Goal: Information Seeking & Learning: Learn about a topic

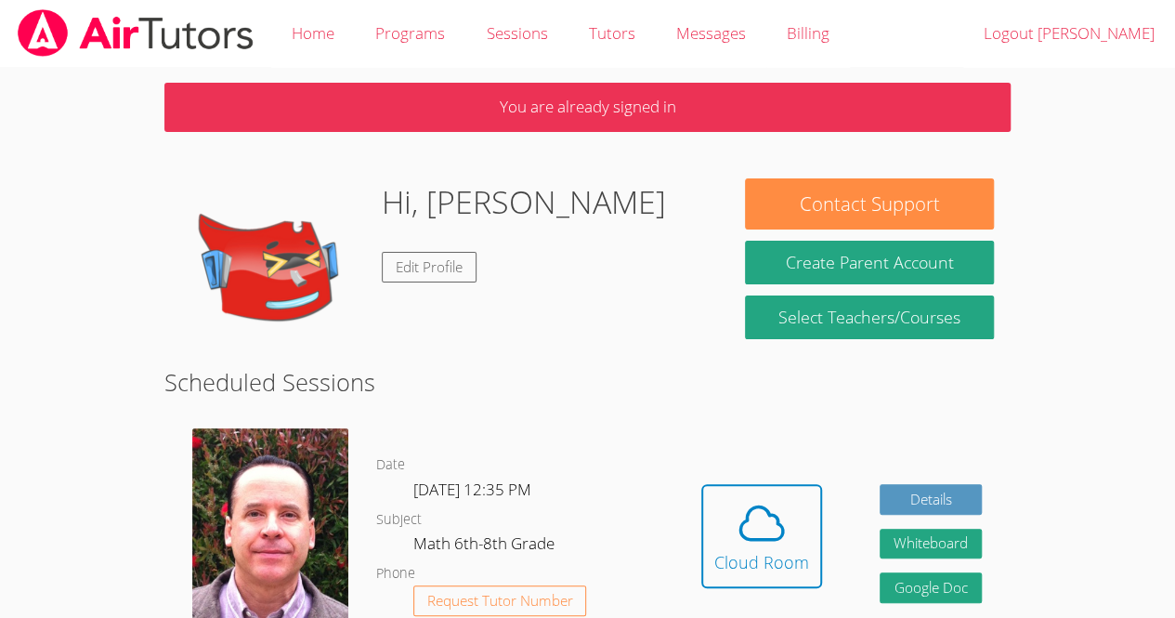
click at [860, 482] on div "Hidden Cloud Room Details Whiteboard Hidden Google Doc" at bounding box center [841, 549] width 338 height 271
click at [788, 489] on button "Cloud Room" at bounding box center [761, 536] width 121 height 104
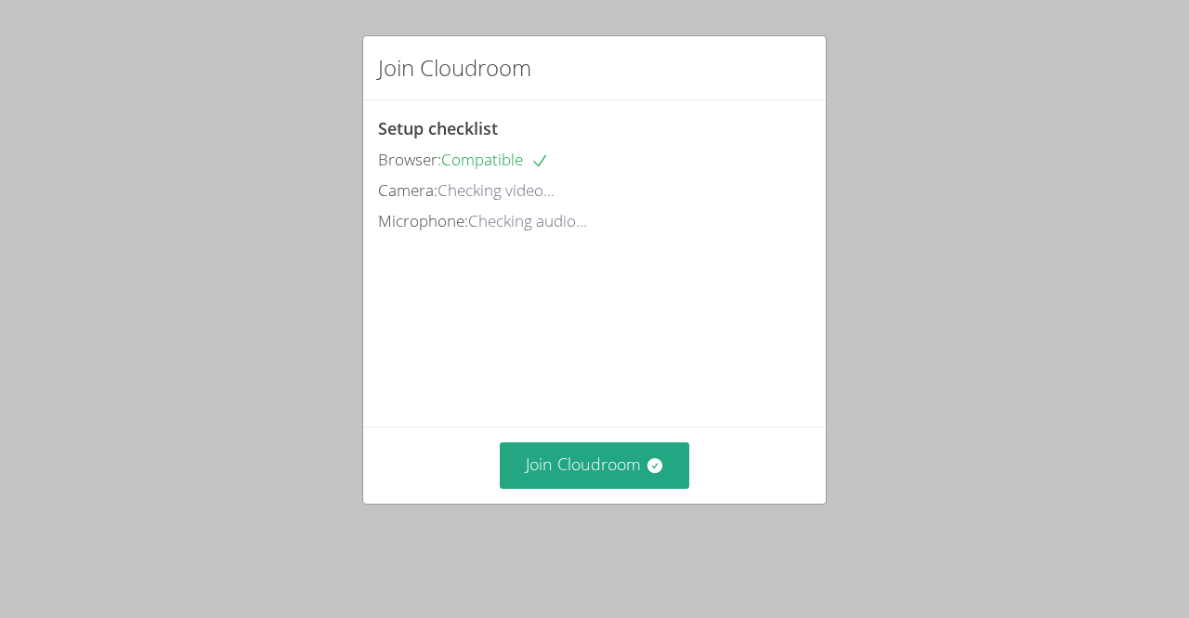
click at [611, 502] on div "Join Cloudroom" at bounding box center [594, 464] width 463 height 76
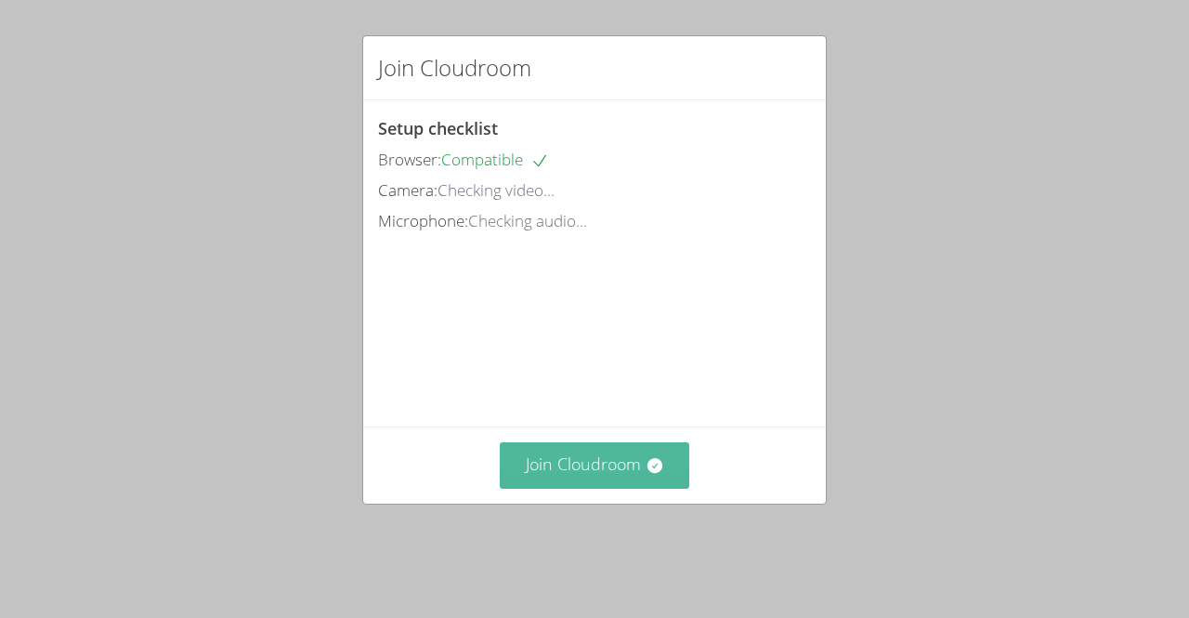
click at [606, 488] on button "Join Cloudroom" at bounding box center [595, 465] width 190 height 46
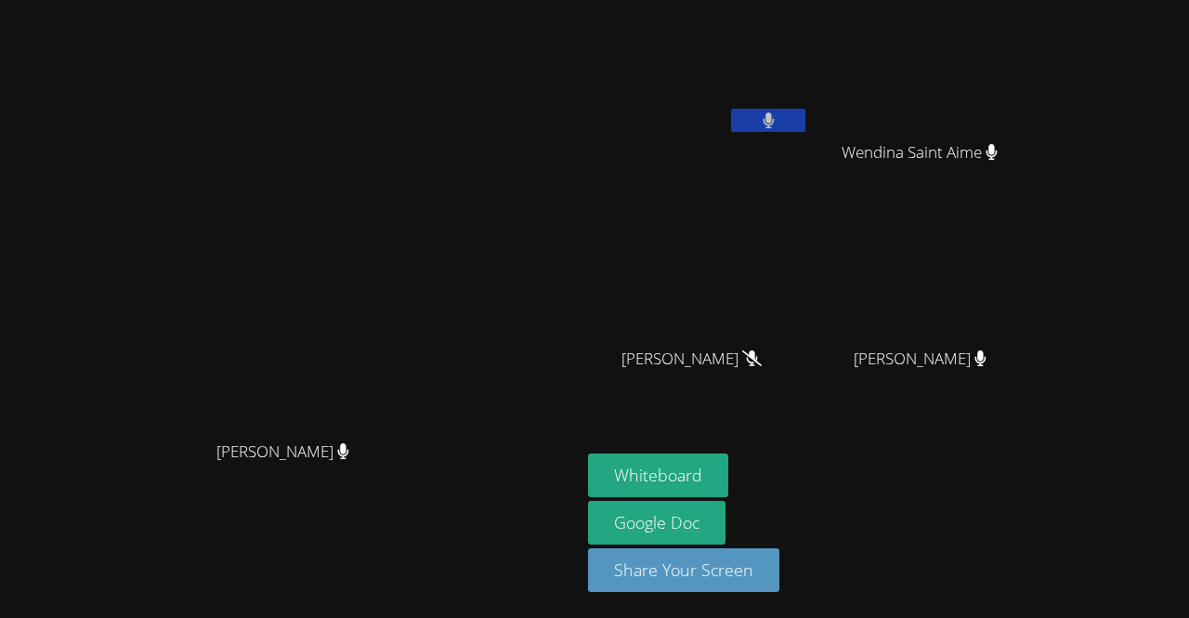
click at [573, 496] on div "[PERSON_NAME]" at bounding box center [290, 468] width 566 height 74
click at [728, 461] on button "Whiteboard" at bounding box center [658, 475] width 140 height 44
click at [728, 489] on button "Whiteboard" at bounding box center [658, 475] width 140 height 44
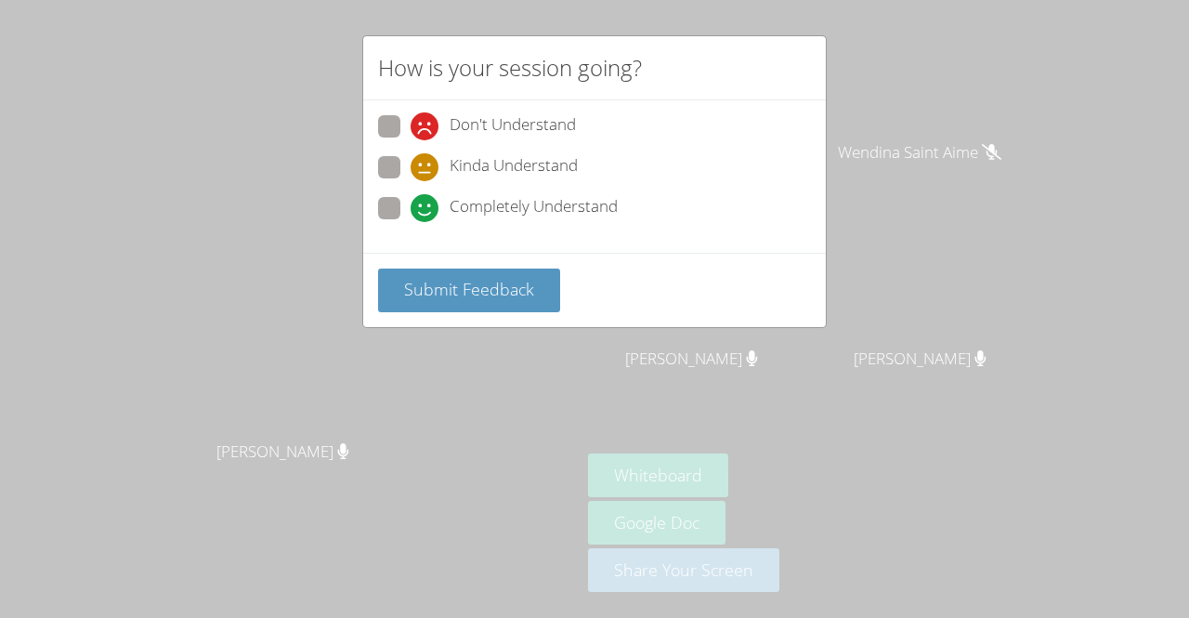
click at [411, 222] on span at bounding box center [411, 222] width 0 height 0
click at [411, 211] on input "Completely Understand" at bounding box center [419, 205] width 16 height 16
radio input "true"
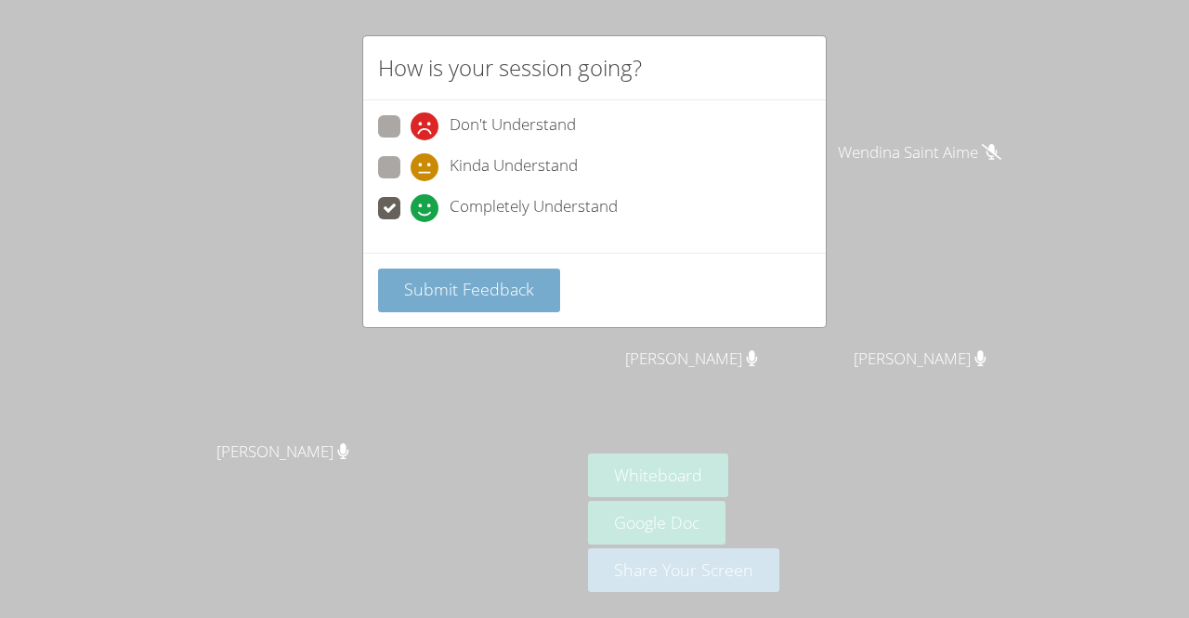
click at [401, 291] on button "Submit Feedback" at bounding box center [469, 290] width 182 height 44
